Goal: Task Accomplishment & Management: Use online tool/utility

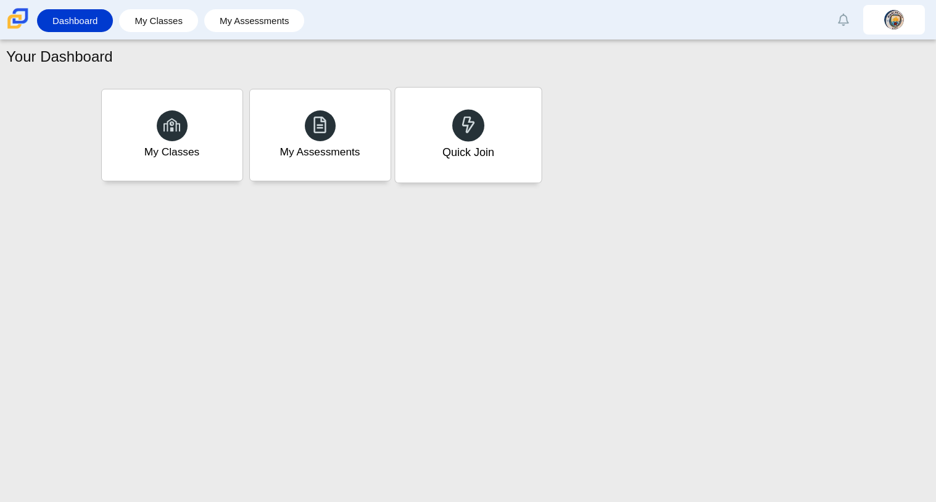
click at [475, 114] on div at bounding box center [468, 125] width 32 height 32
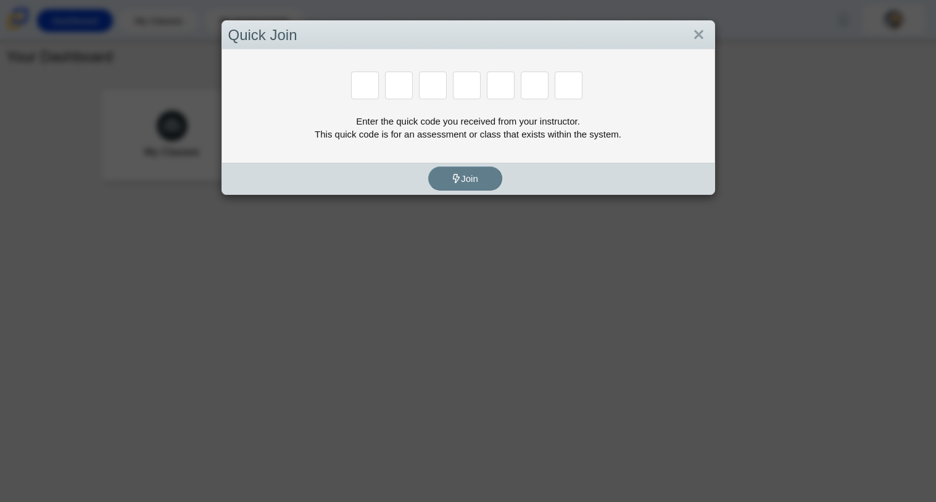
click at [360, 88] on input "Enter Access Code Digit 1" at bounding box center [365, 86] width 28 height 28
type input "d"
type input "a"
type input "w"
type input "n"
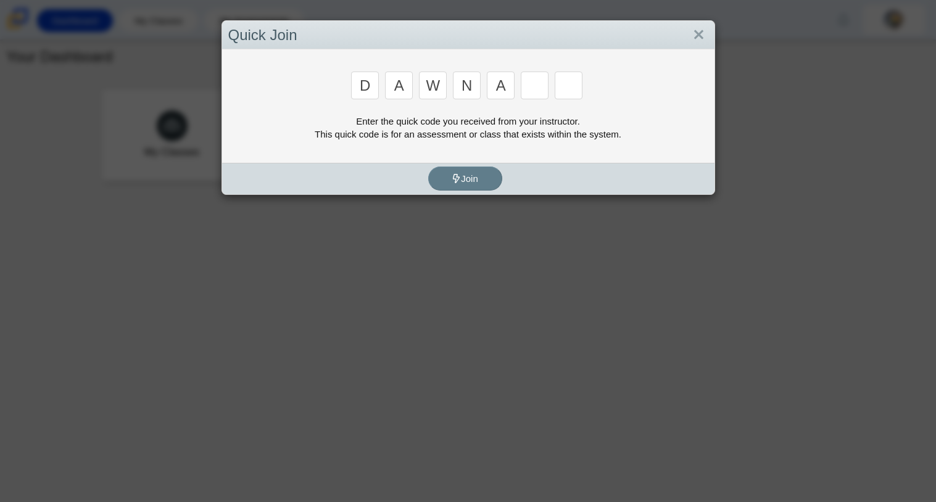
type input "a"
type input "y"
type input "3"
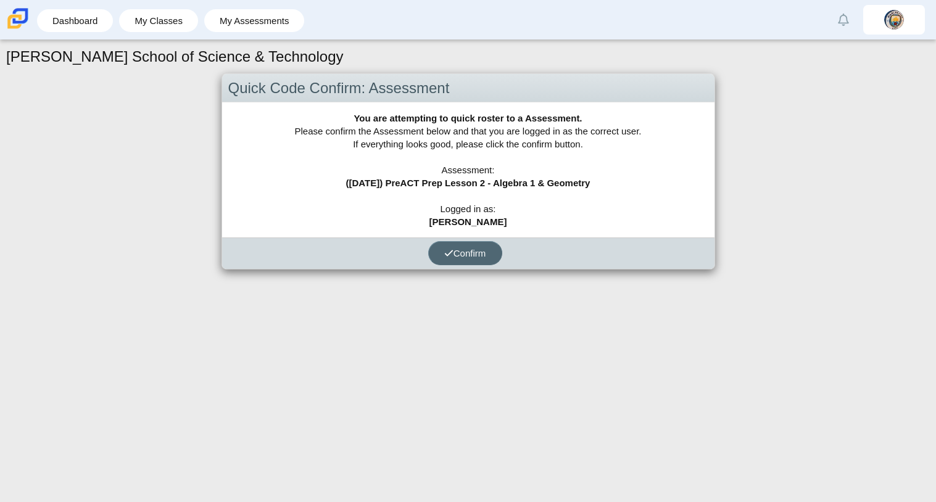
click at [458, 248] on span "Confirm" at bounding box center [465, 253] width 42 height 10
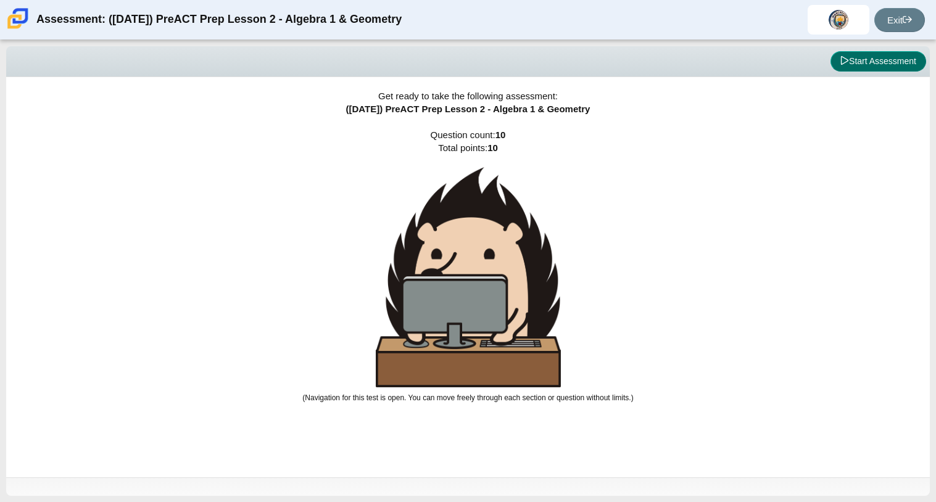
click at [903, 65] on button "Start Assessment" at bounding box center [878, 61] width 96 height 21
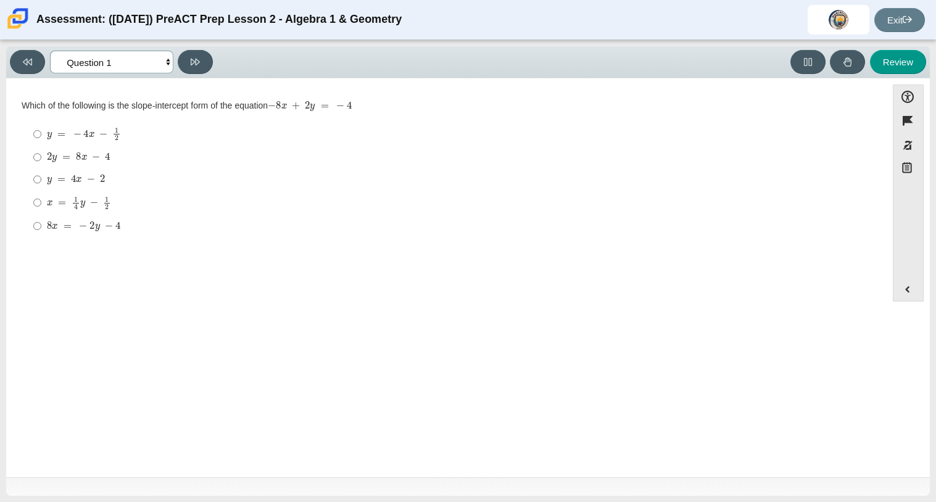
click at [162, 68] on select "Questions Question 1 Question 2 Question 3 Question 4 Question 5 Question 6 Que…" at bounding box center [111, 62] width 123 height 23
click at [50, 51] on select "Questions Question 1 Question 2 Question 3 Question 4 Question 5 Question 6 Que…" at bounding box center [111, 62] width 123 height 23
click at [197, 60] on icon at bounding box center [195, 61] width 9 height 9
select select "ed62e223-81bd-4cbf-ab48-ab975844bd1f"
